Goal: Communication & Community: Answer question/provide support

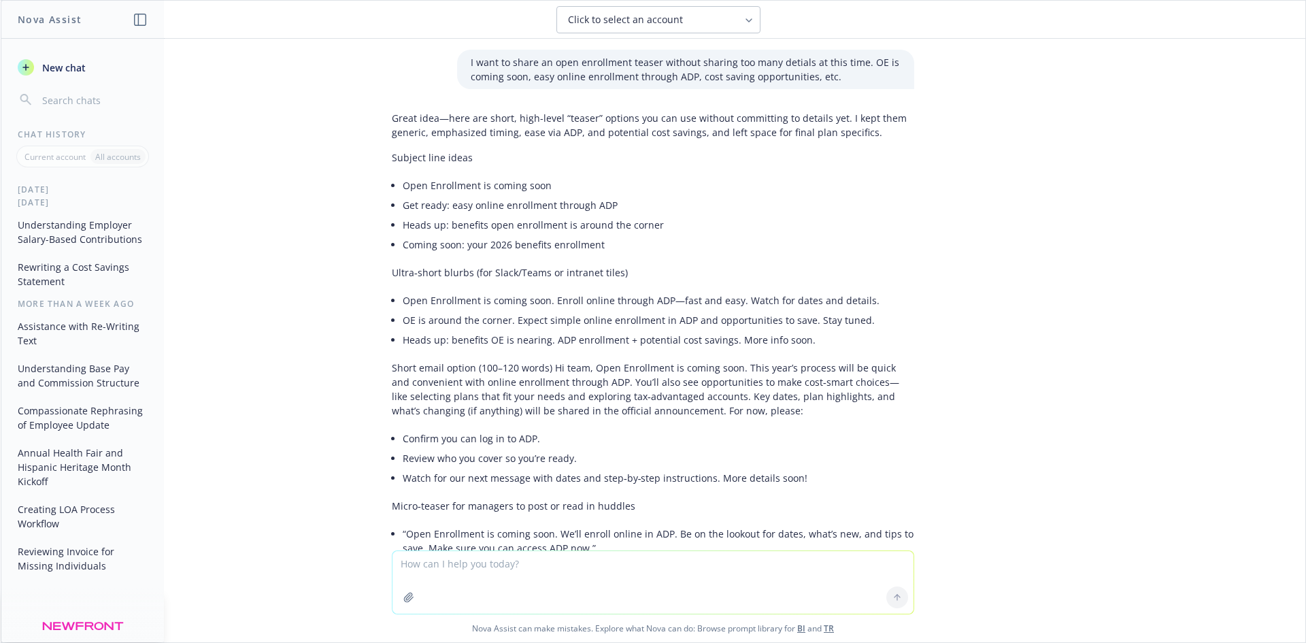
click at [543, 558] on textarea at bounding box center [652, 582] width 521 height 63
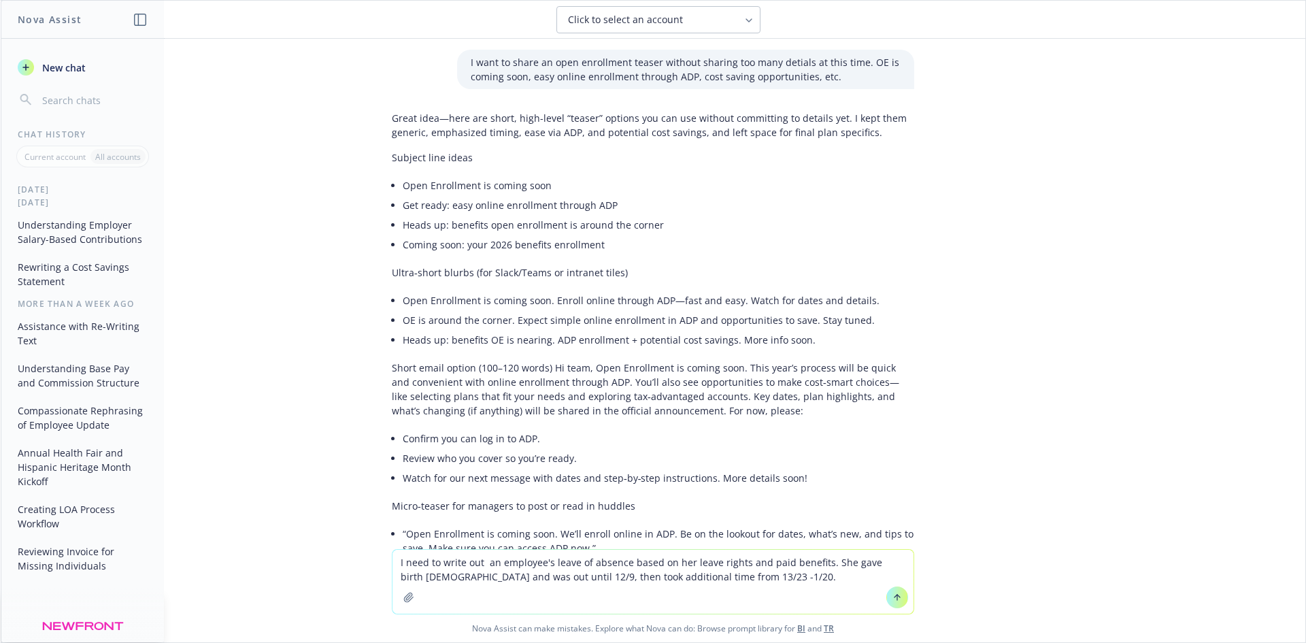
click at [688, 579] on textarea "I need to write out an employee's leave of absence based on her leave rights an…" at bounding box center [652, 582] width 521 height 64
click at [750, 577] on textarea "I need to write out an employee's leave of absence based on her leave rights an…" at bounding box center [652, 582] width 521 height 64
type textarea "I need to write out an employee's leave of absence based on her leave rights an…"
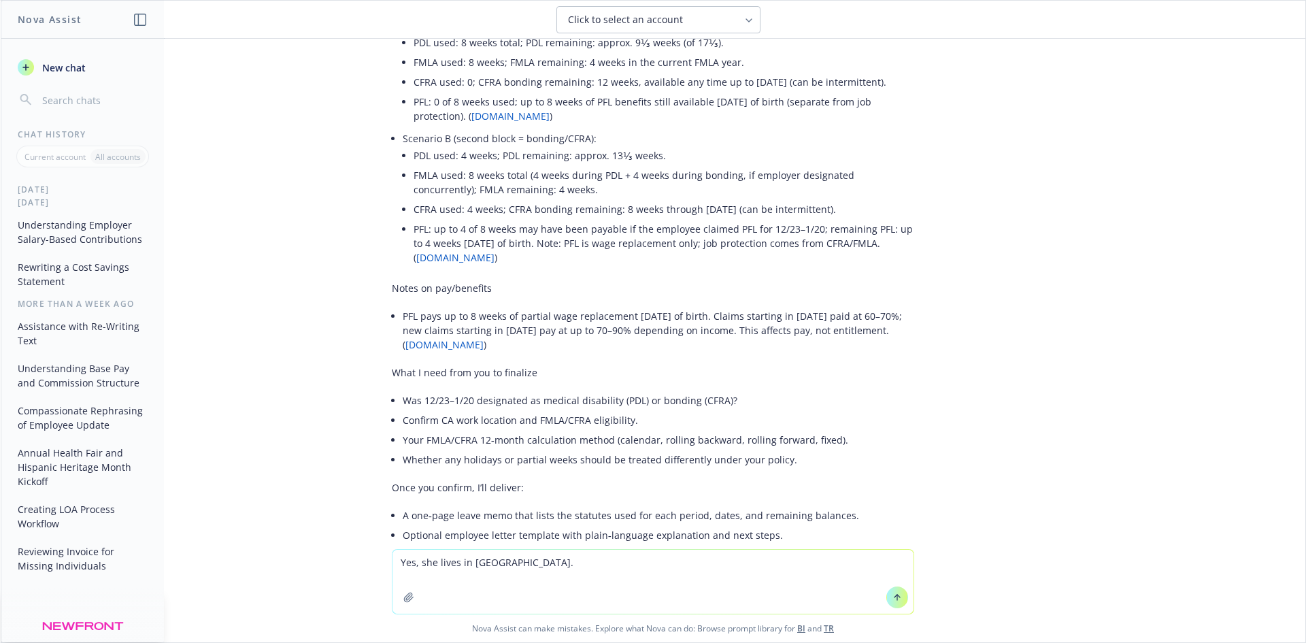
scroll to position [1522, 0]
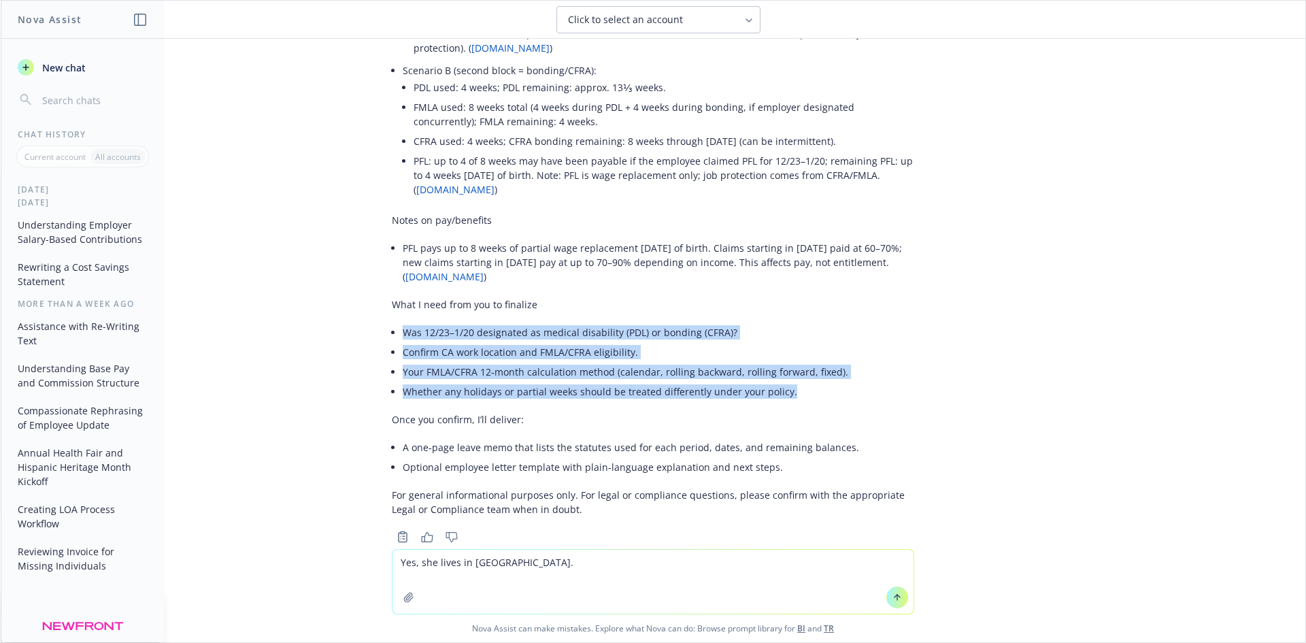
drag, startPoint x: 797, startPoint y: 371, endPoint x: 391, endPoint y: 306, distance: 410.6
click at [392, 306] on div "Thanks—happy to draft this. Because the rules and “what runs with what” depend …" at bounding box center [653, 7] width 522 height 1030
copy ul "Was 12/23–1/20 designated as medical disability (PDL) or bonding (CFRA)? Confir…"
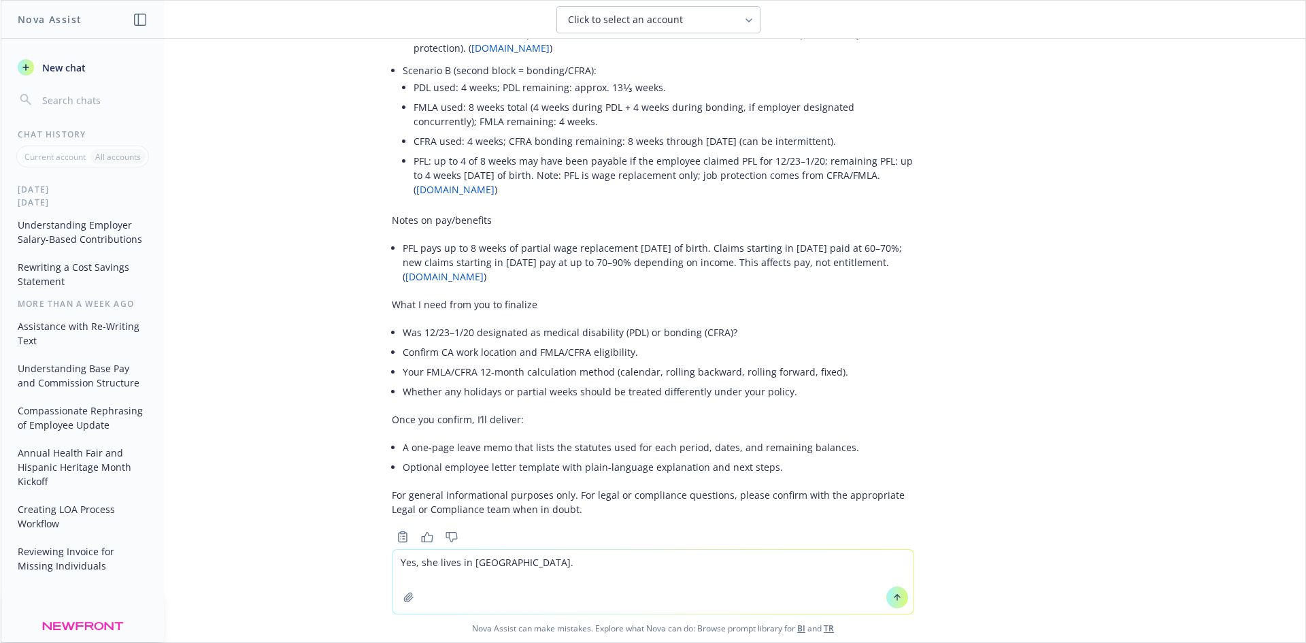
click at [499, 569] on textarea "Yes, she lives in [GEOGRAPHIC_DATA]." at bounding box center [652, 582] width 521 height 64
paste textarea "Was 12/23–1/20 designated as medical disability (PDL) or bonding (CFRA)? Confir…"
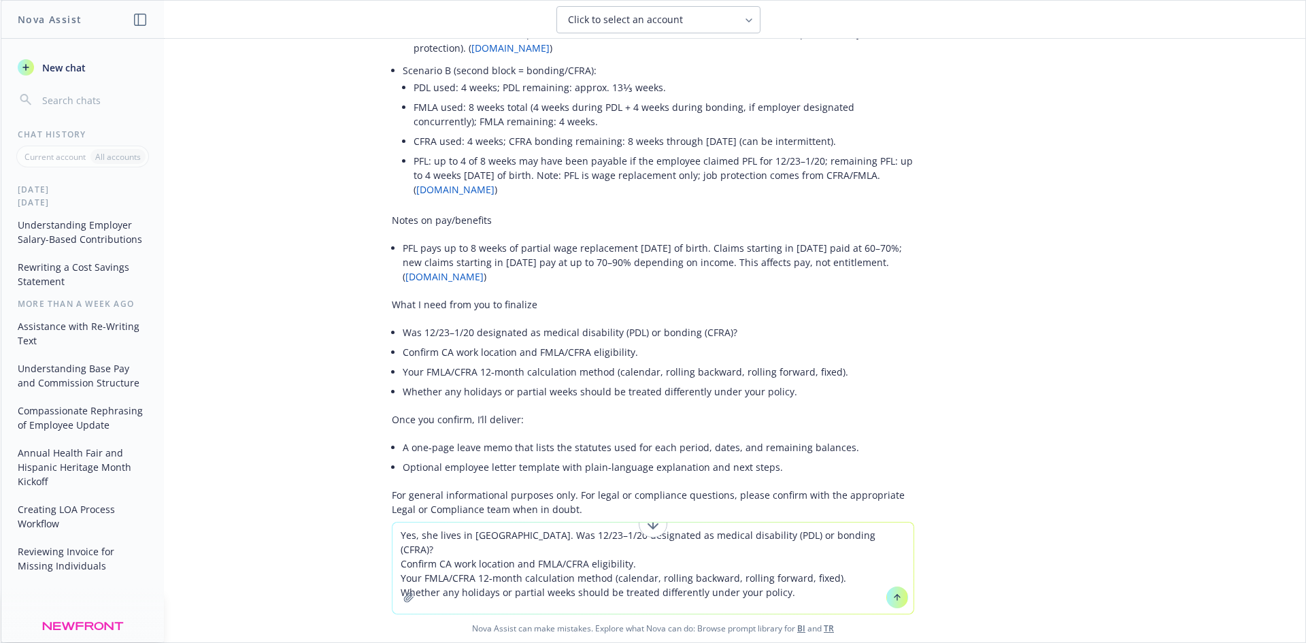
drag, startPoint x: 486, startPoint y: 532, endPoint x: 815, endPoint y: 580, distance: 332.7
click at [815, 580] on textarea "Yes, she lives in [GEOGRAPHIC_DATA]. Was 12/23–1/20 designated as medical disab…" at bounding box center [652, 567] width 521 height 91
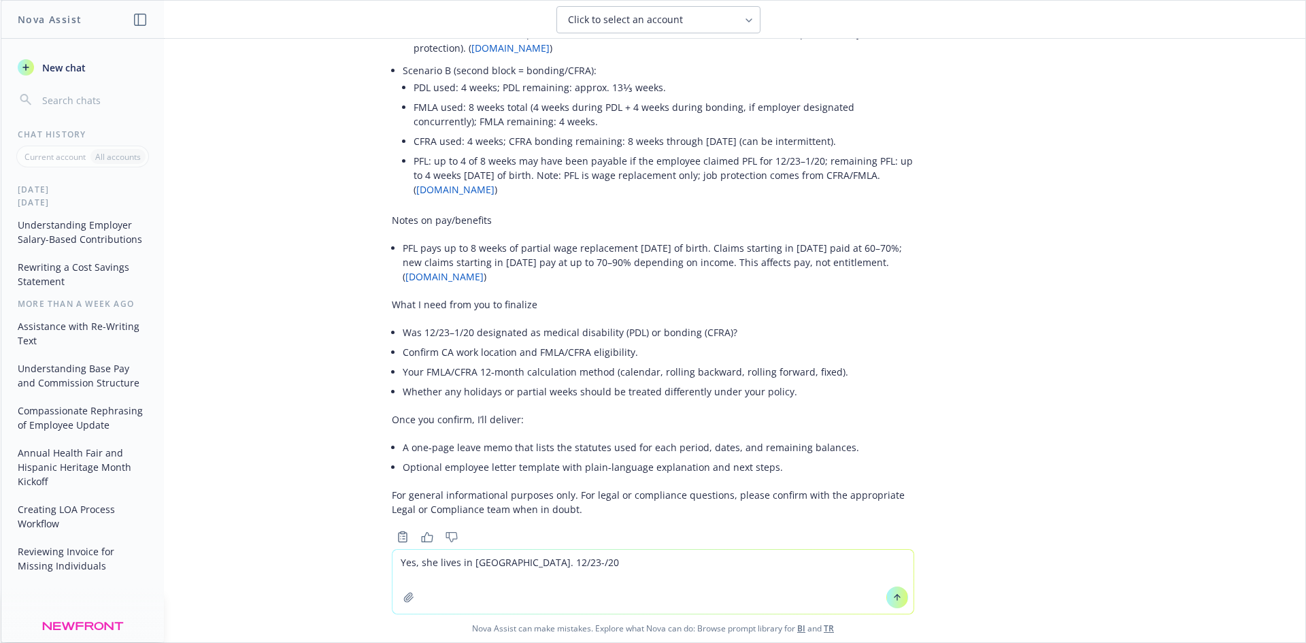
type textarea "Yes, she lives in [GEOGRAPHIC_DATA]. 12/23-/20"
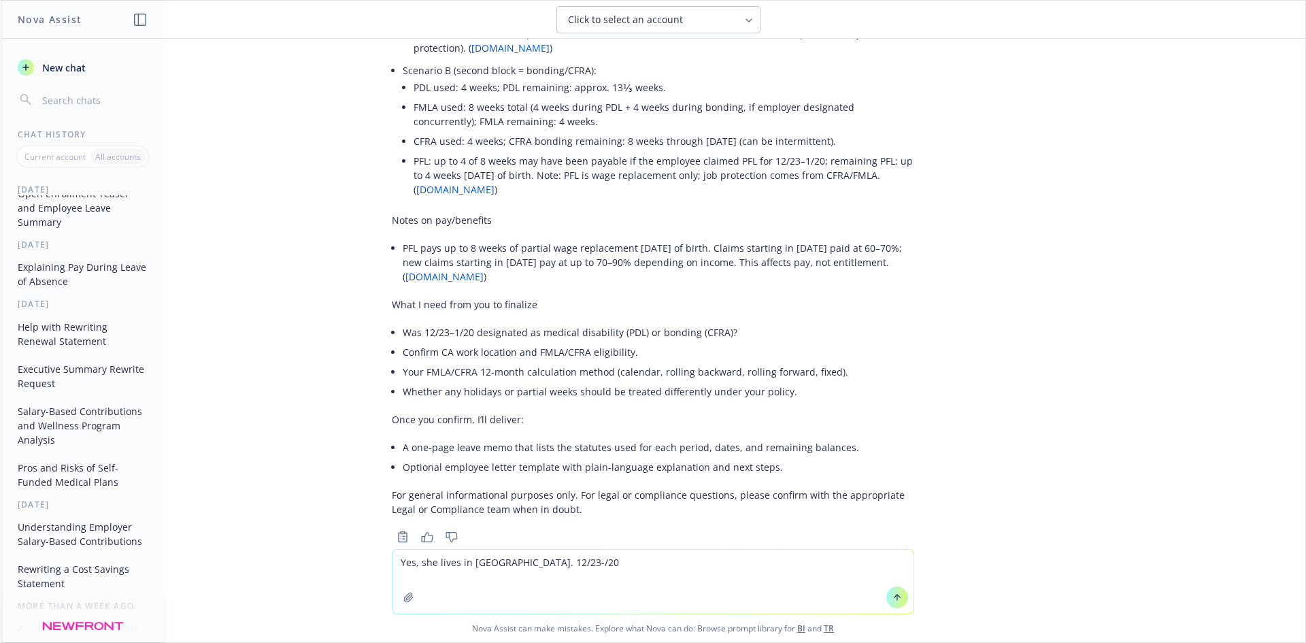
scroll to position [0, 0]
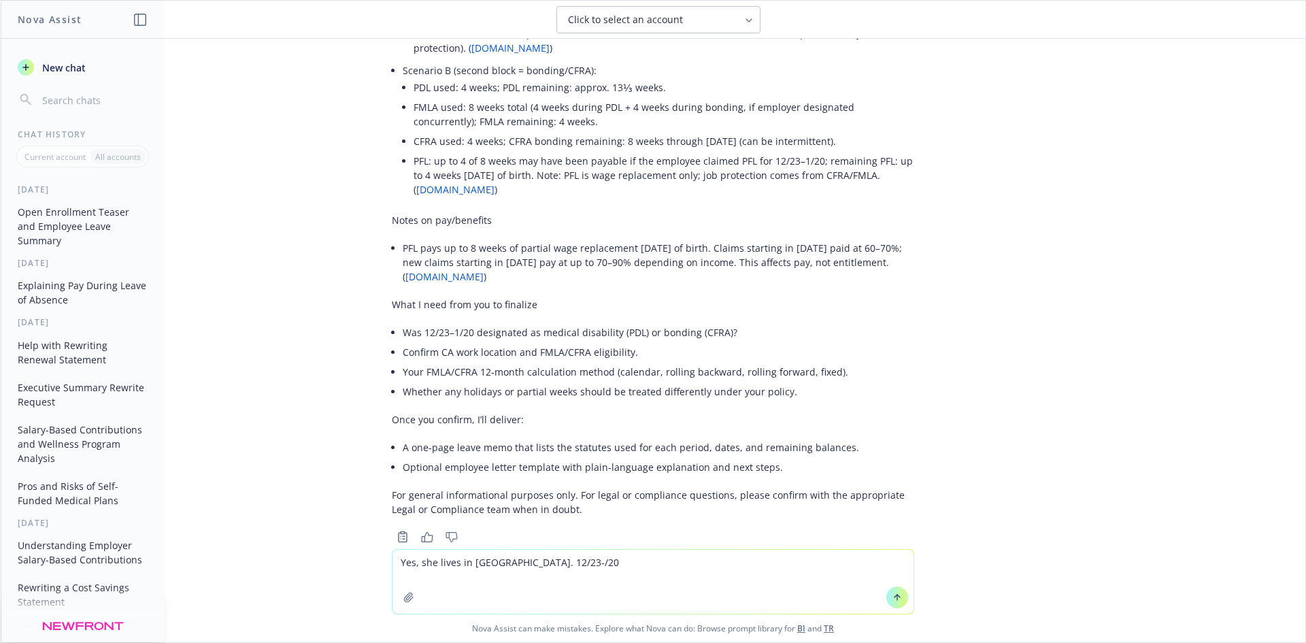
click at [50, 67] on span "New chat" at bounding box center [62, 68] width 46 height 14
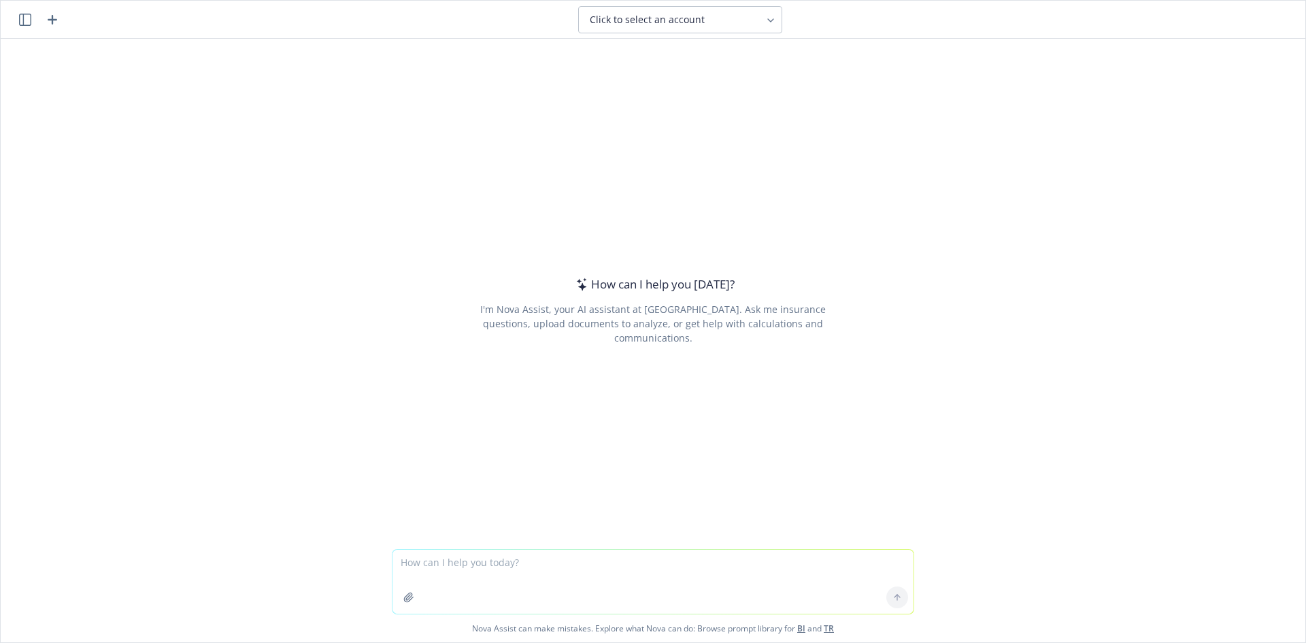
click at [437, 571] on textarea at bounding box center [652, 582] width 521 height 64
click at [463, 581] on textarea "I want to write up a message to promote our in person health fair next week on …" at bounding box center [652, 582] width 521 height 64
click at [867, 563] on textarea "I want to write up a message to promote our in person health fair next week on …" at bounding box center [652, 582] width 521 height 64
click at [554, 578] on textarea "I want to write up a message to promote our in person health fair next week on …" at bounding box center [652, 582] width 521 height 64
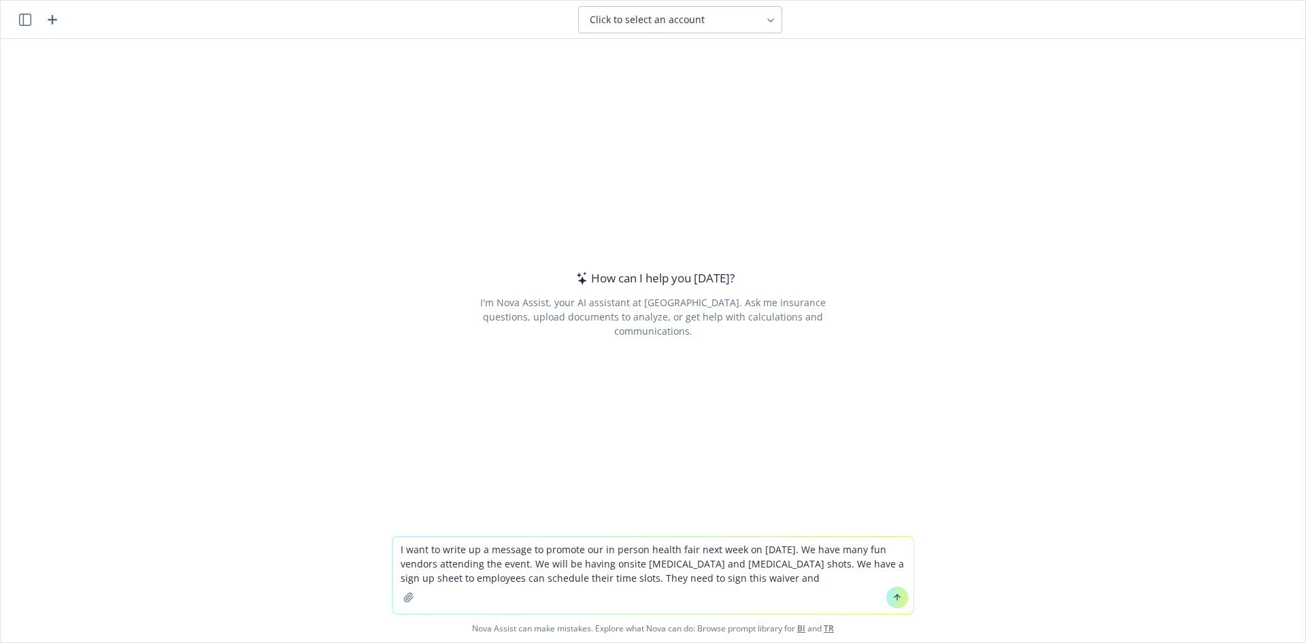
click at [686, 580] on textarea "I want to write up a message to promote our in person health fair next week on …" at bounding box center [652, 575] width 521 height 77
paste textarea "o IMPORTANT: Please remind all participants to bring their medical and prescrip…"
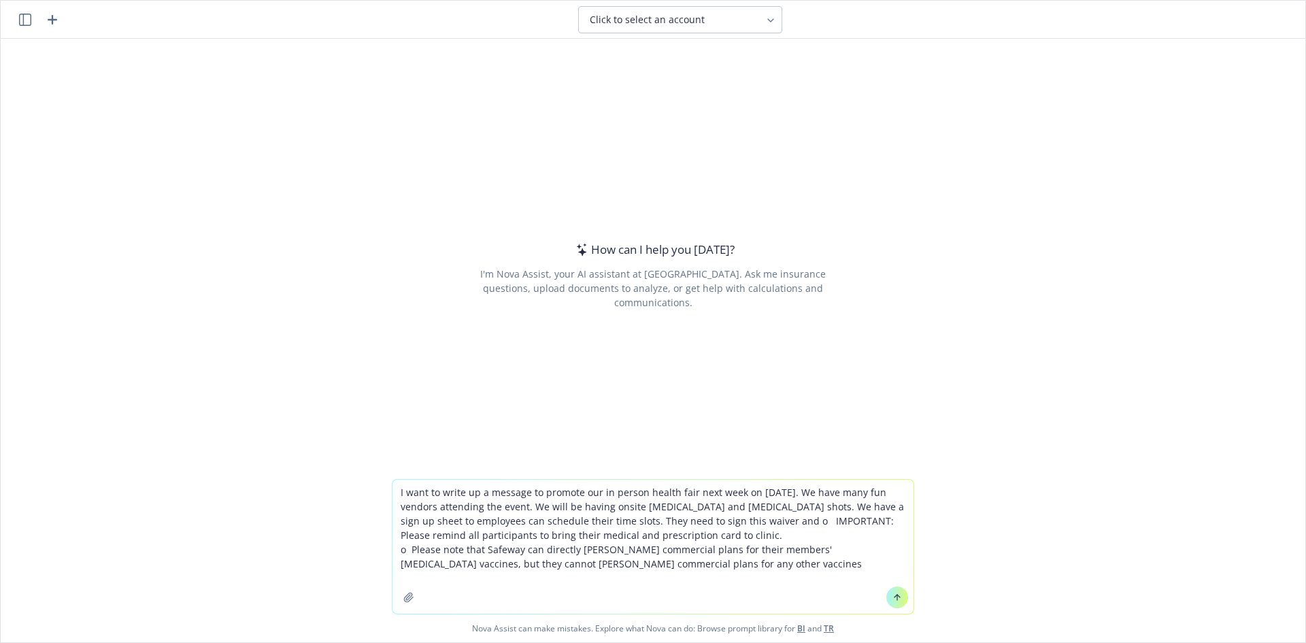
click at [406, 554] on textarea "I want to write up a message to promote our in person health fair next week on …" at bounding box center [652, 547] width 521 height 134
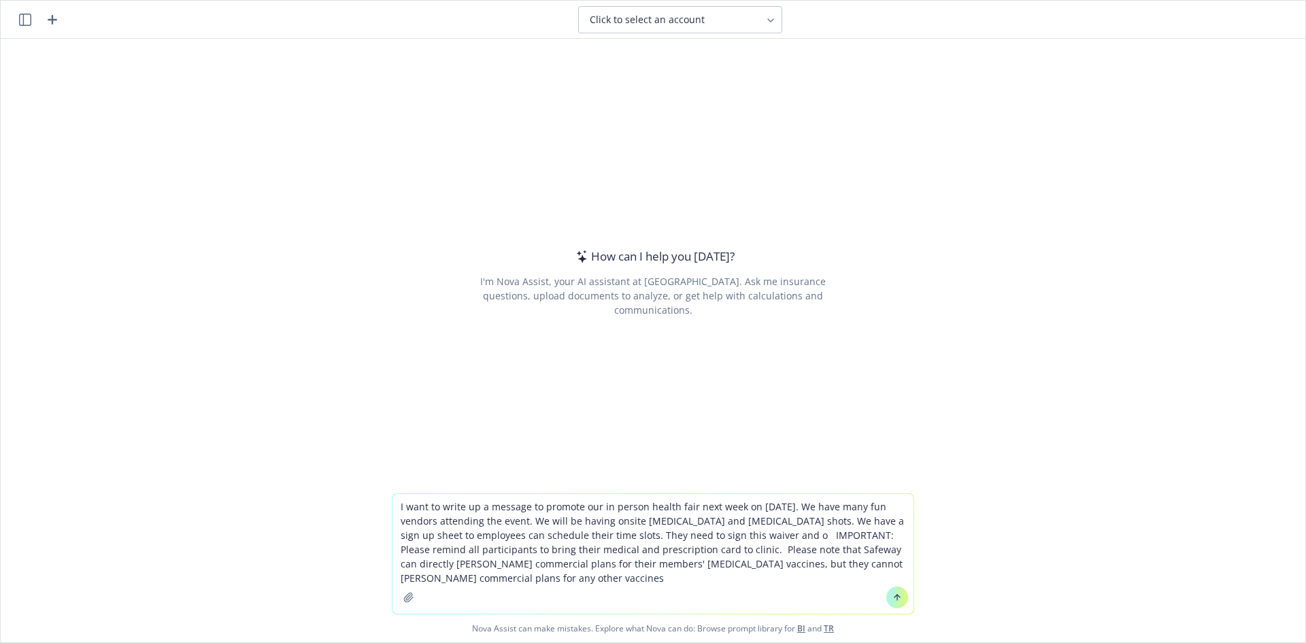
click at [680, 537] on textarea "I want to write up a message to promote our in person health fair next week on …" at bounding box center [652, 554] width 521 height 120
type textarea "I want to write up a message to promote our in person health fair next week on …"
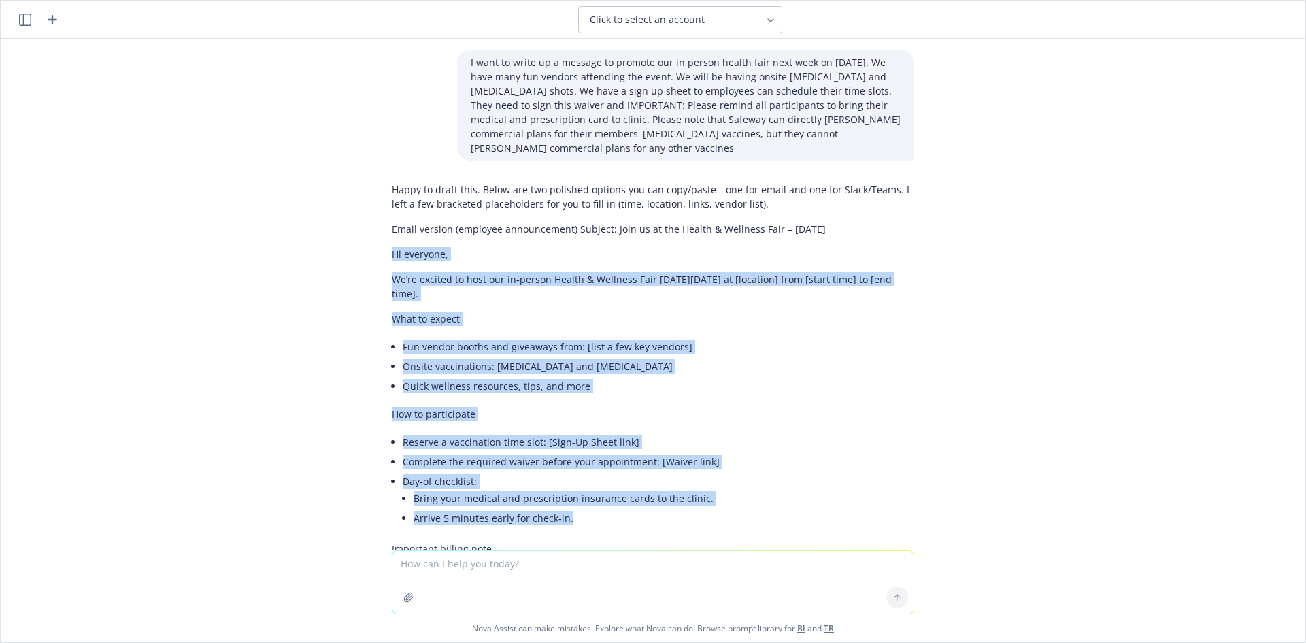
drag, startPoint x: 573, startPoint y: 368, endPoint x: 380, endPoint y: 239, distance: 233.0
click at [381, 239] on div "Happy to draft this. Below are two polished options you can copy/paste—one for …" at bounding box center [653, 563] width 544 height 773
copy div "Hi everyone, We’re excited to host our in‑person Health & Wellness Fair [DATE][…"
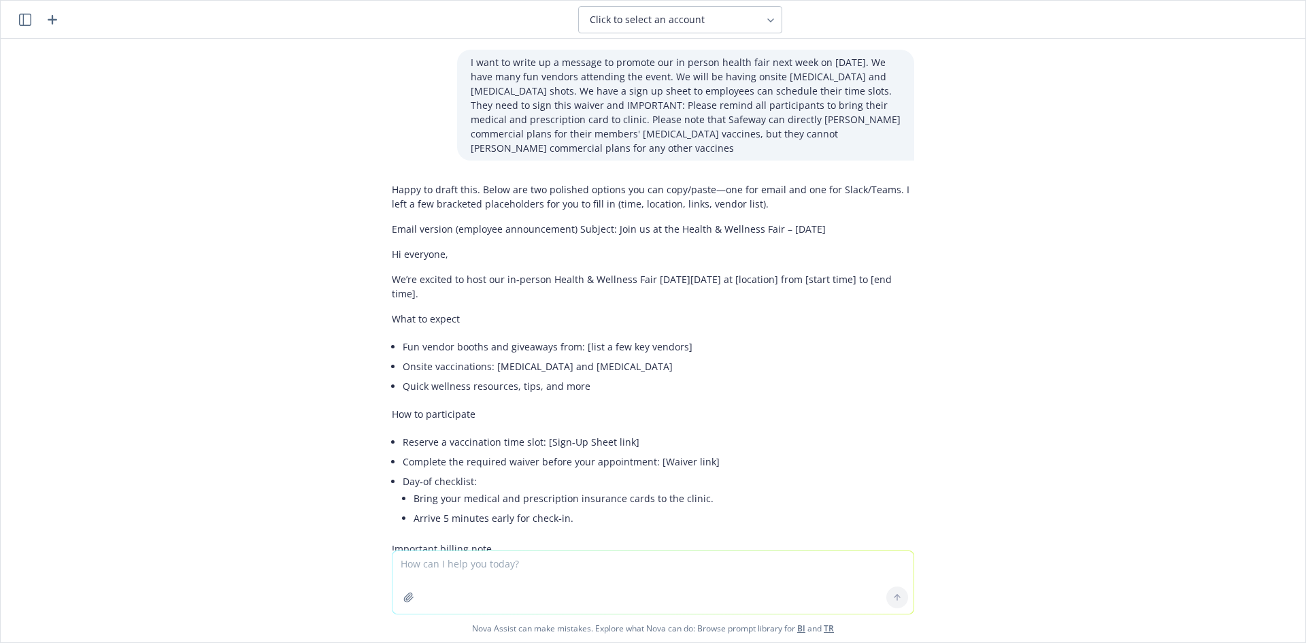
click at [1220, 178] on div "I want to write up a message to promote our in person health fair next week on …" at bounding box center [653, 295] width 1305 height 512
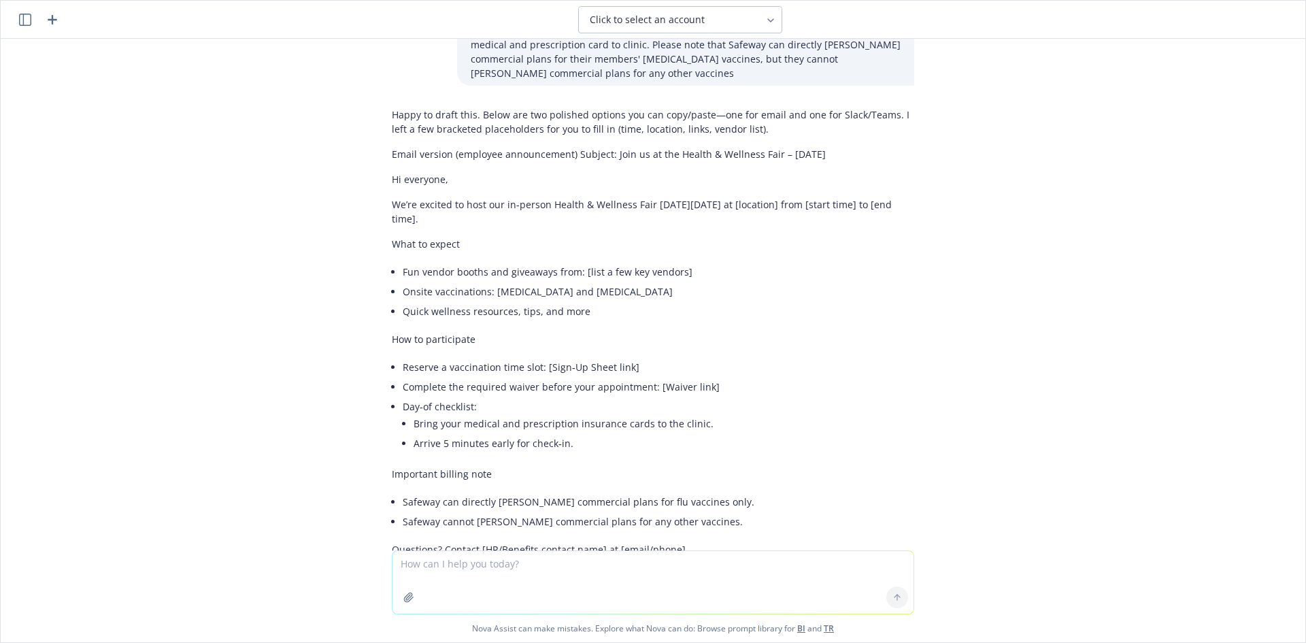
scroll to position [24, 0]
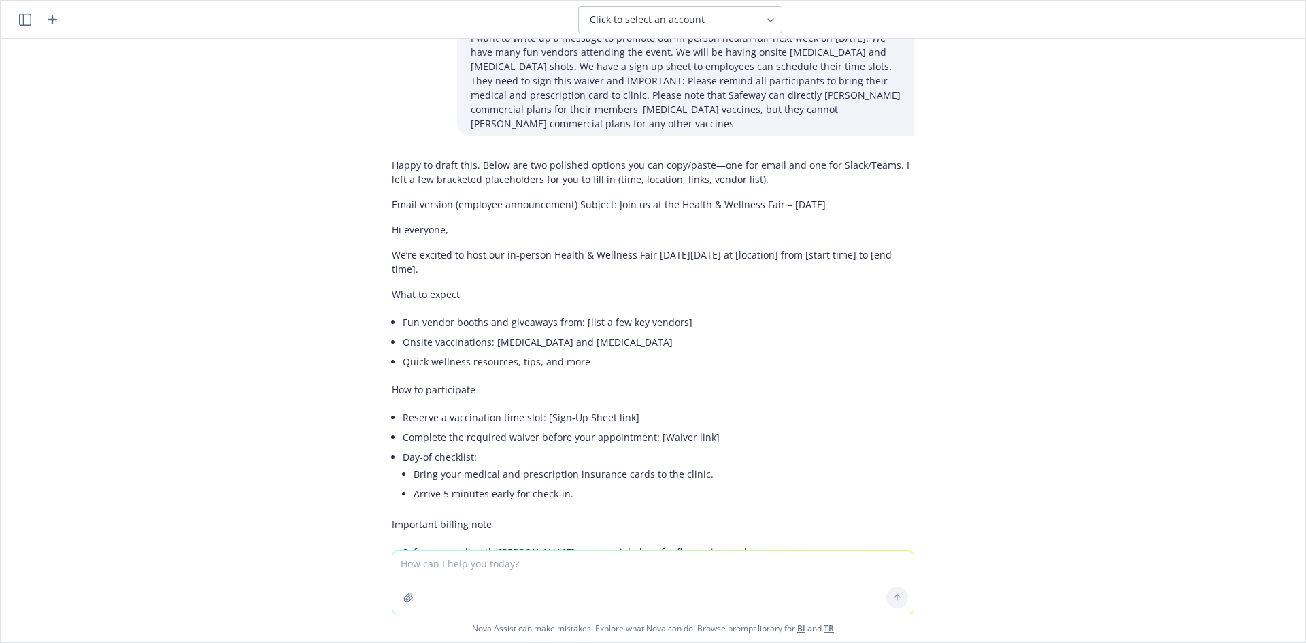
drag, startPoint x: 603, startPoint y: 190, endPoint x: 907, endPoint y: 195, distance: 303.4
click at [907, 195] on div "Happy to draft this. Below are two polished options you can copy/paste—one for …" at bounding box center [653, 538] width 544 height 773
copy p "Join us at the Health & Wellness Fair – [DATE]"
click at [654, 267] on div "Happy to draft this. Below are two polished options you can copy/paste—one for …" at bounding box center [653, 526] width 522 height 749
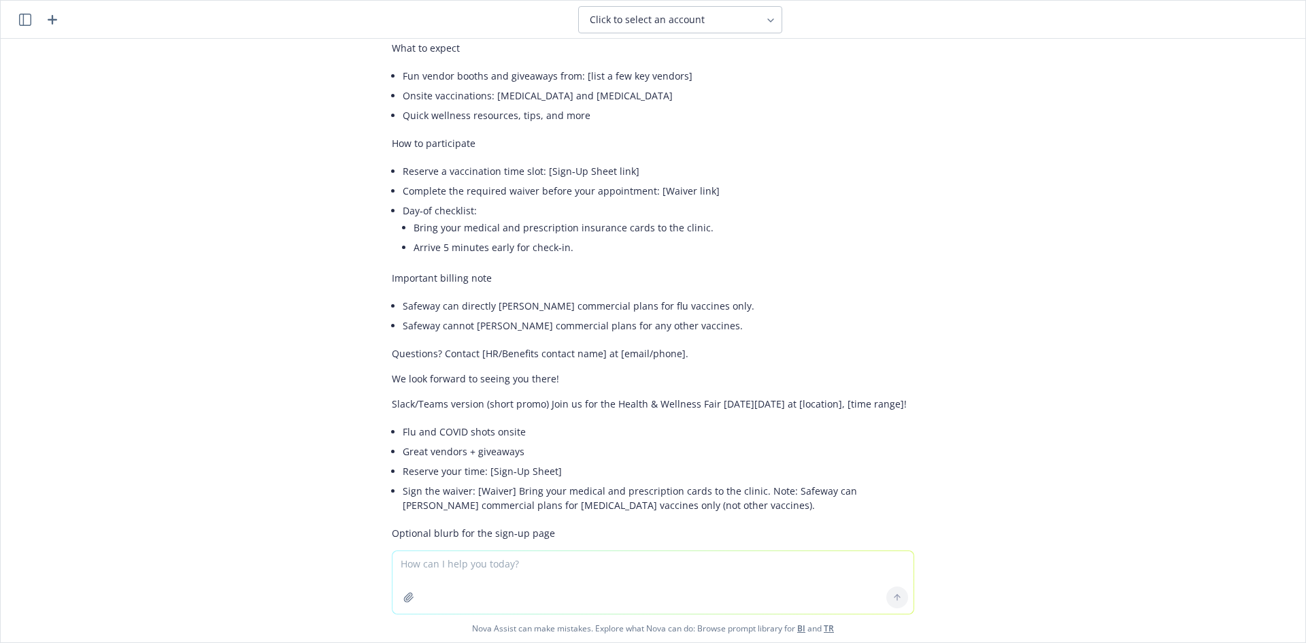
scroll to position [272, 0]
drag, startPoint x: 1207, startPoint y: 310, endPoint x: 1199, endPoint y: 307, distance: 8.0
click at [1207, 310] on div "I want to write up a message to promote our in person health fair next week on …" at bounding box center [653, 295] width 1305 height 512
